Goal: Information Seeking & Learning: Check status

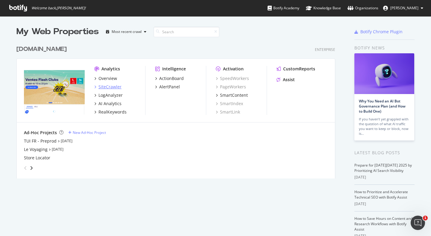
click at [107, 85] on div "SiteCrawler" at bounding box center [109, 87] width 23 height 6
